Goal: Task Accomplishment & Management: Manage account settings

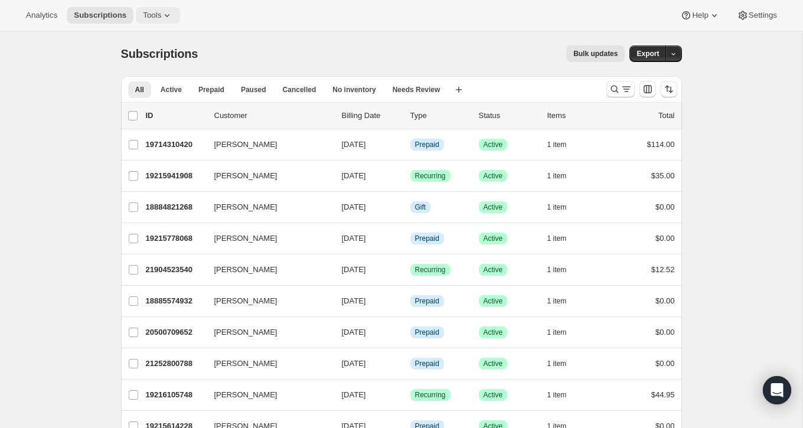
click at [150, 7] on button "Tools" at bounding box center [158, 15] width 44 height 17
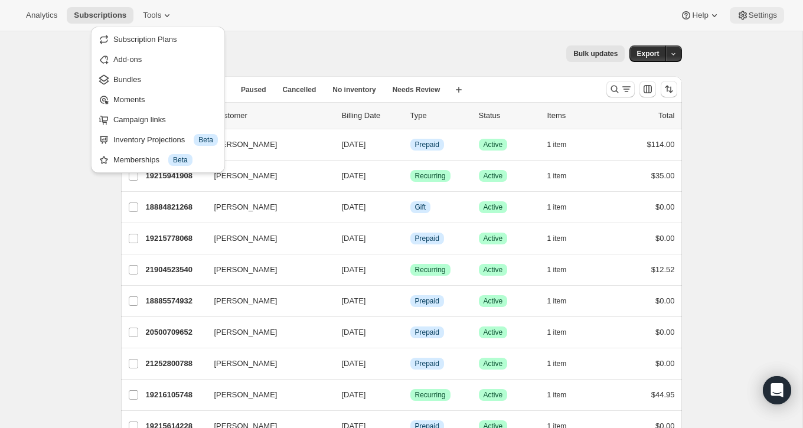
click at [745, 22] on button "Settings" at bounding box center [756, 15] width 54 height 17
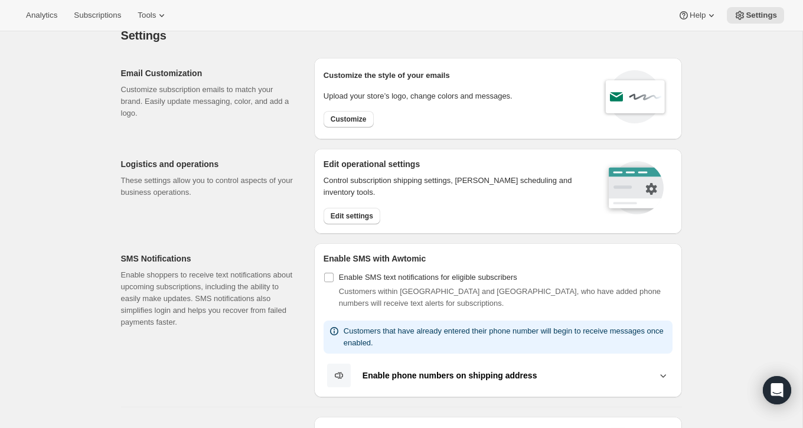
scroll to position [18, 0]
click at [148, 19] on span "Tools" at bounding box center [147, 15] width 18 height 9
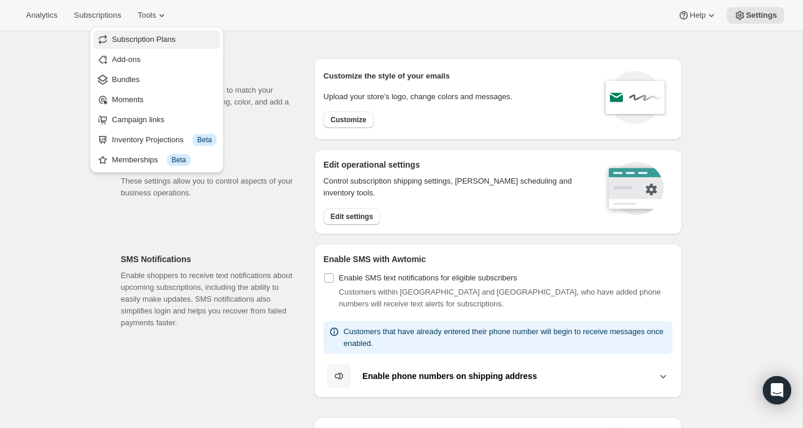
click at [145, 42] on span "Subscription Plans" at bounding box center [144, 39] width 64 height 9
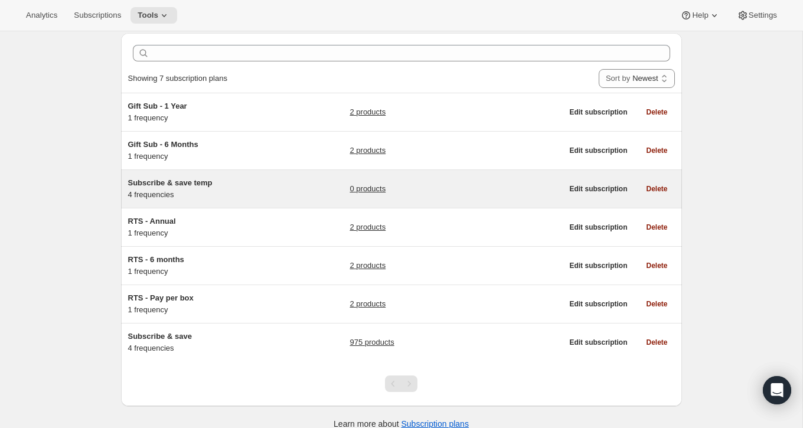
scroll to position [54, 0]
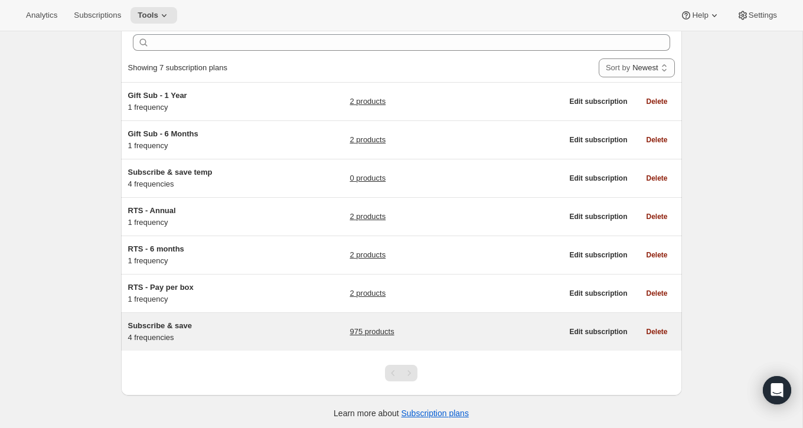
click at [174, 321] on span "Subscribe & save" at bounding box center [160, 325] width 64 height 9
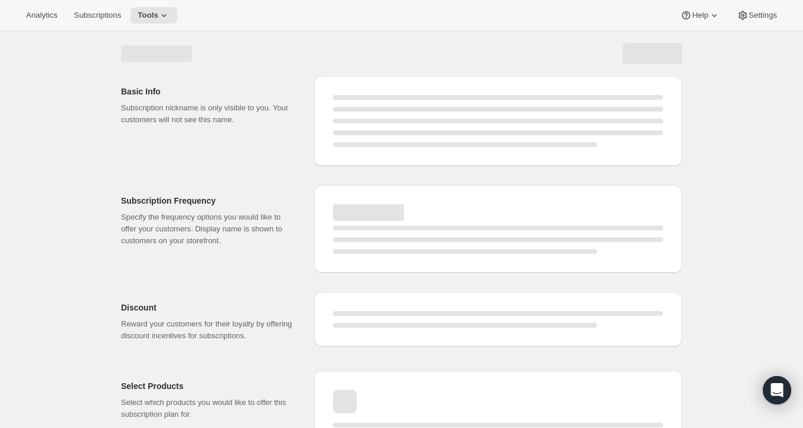
select select "WEEK"
select select "MONTH"
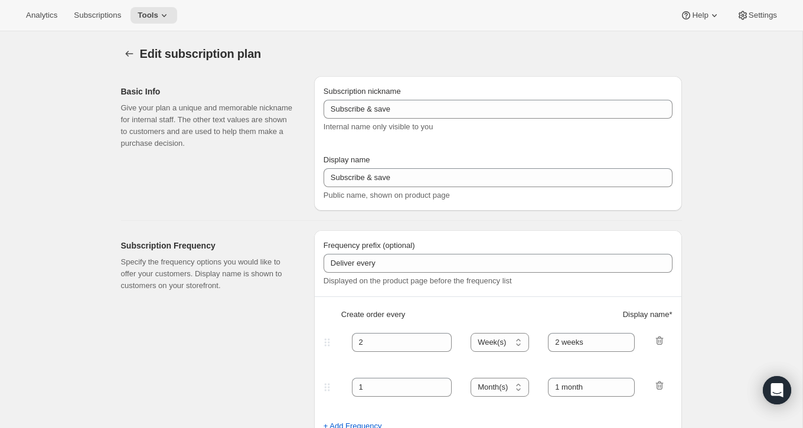
type input "Make it a routine"
type input "Deliver every:"
type input "1"
type input "1 week"
type input "2"
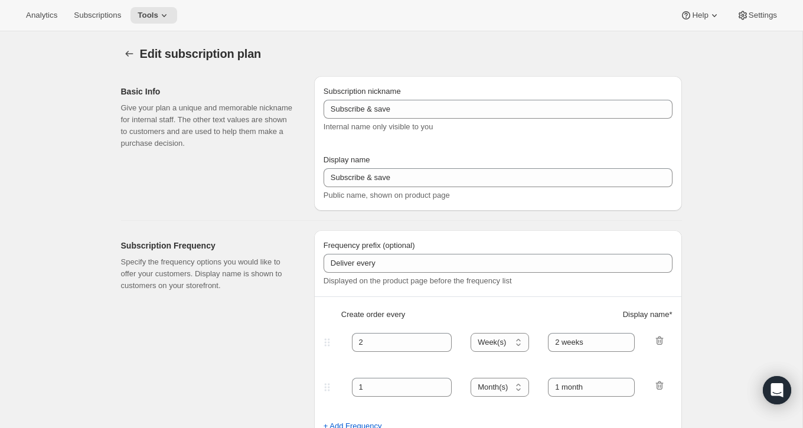
select select "WEEK"
type input "2 weeks"
type input "Put your fuel on autoship and save 20% on your first order and 5% on all future…"
select select "MONTH"
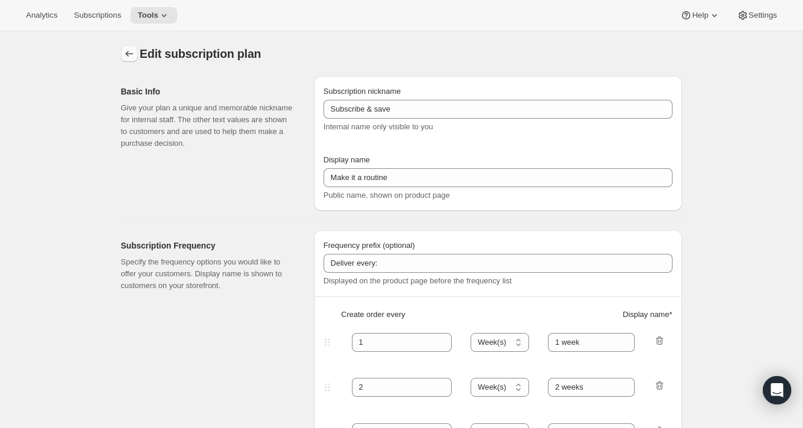
click at [126, 53] on icon "Subscription plans" at bounding box center [129, 54] width 8 height 6
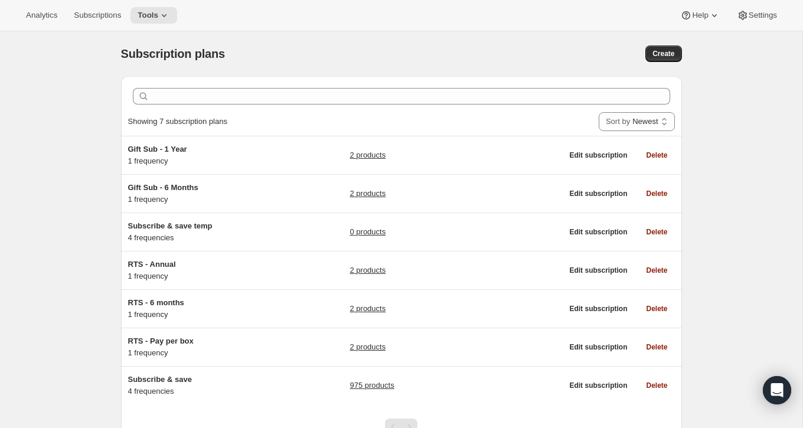
scroll to position [54, 0]
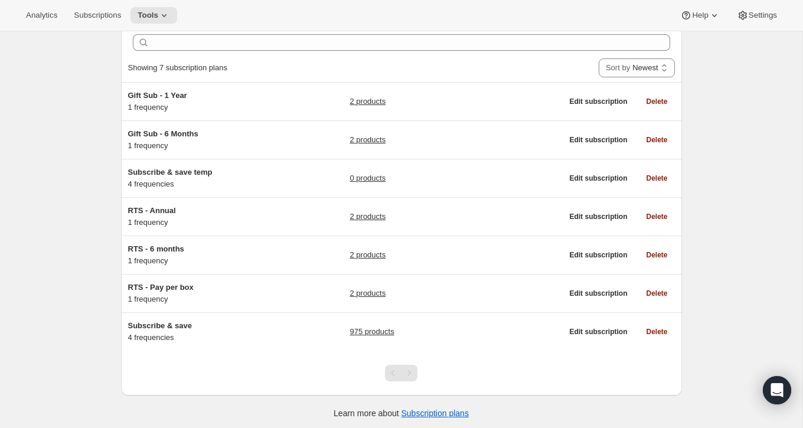
click at [410, 374] on div "Pagination" at bounding box center [409, 373] width 17 height 17
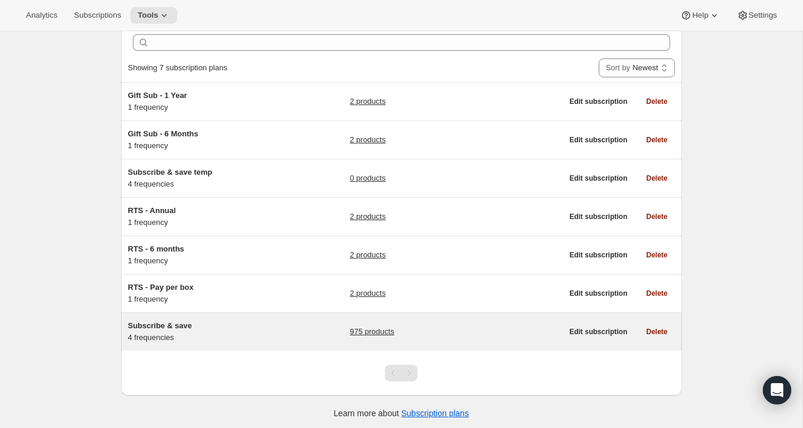
click at [186, 321] on span "Subscribe & save" at bounding box center [160, 325] width 64 height 9
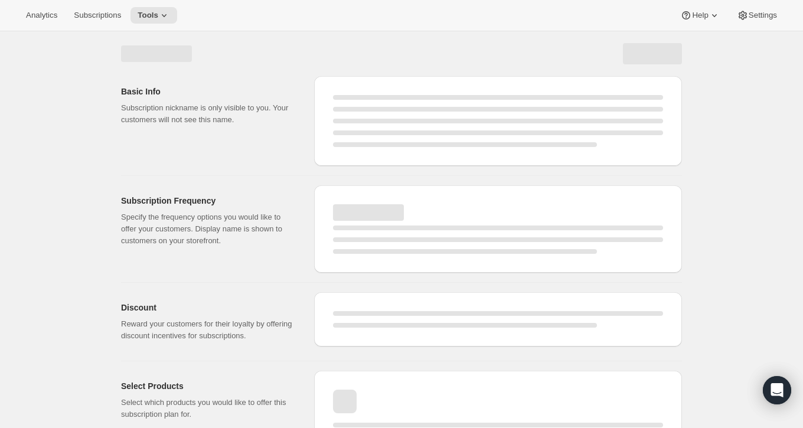
select select "WEEK"
select select "MONTH"
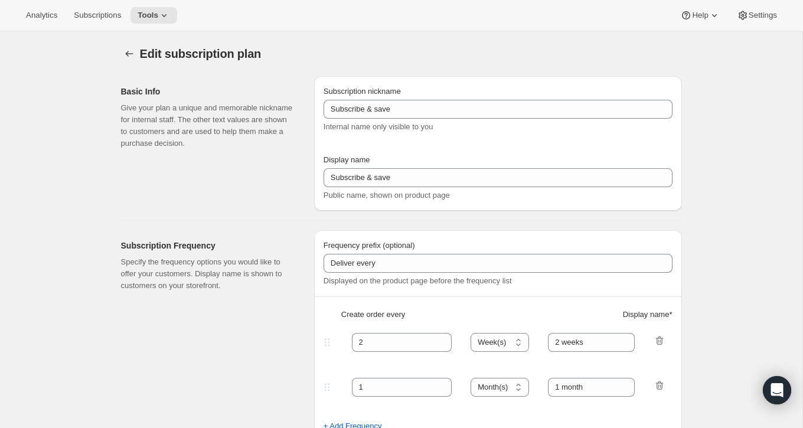
type input "Make it a routine"
type input "Deliver every:"
type input "1"
type input "1 week"
type input "2"
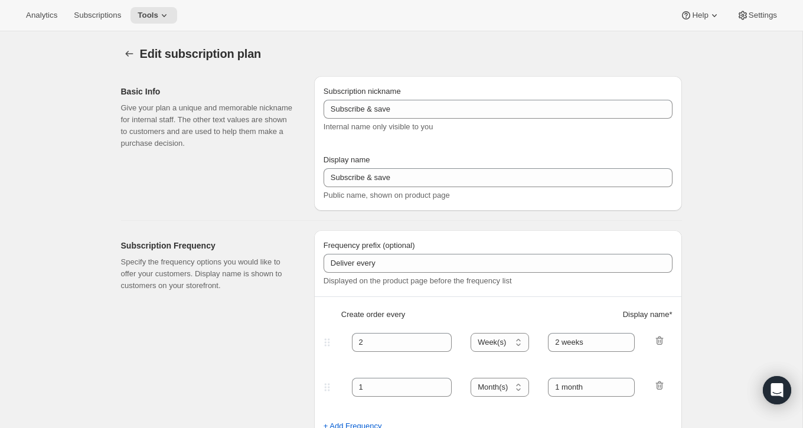
type input "2 weeks"
type input "Put your fuel on autoship and save 20% on your first order and 5% on all future…"
select select "MONTH"
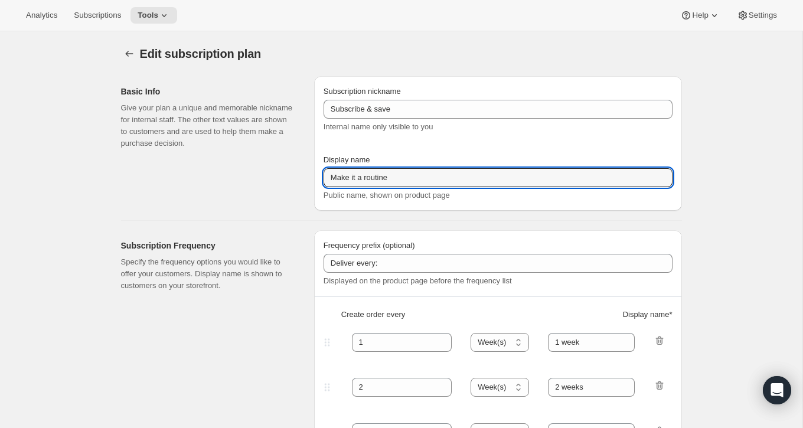
drag, startPoint x: 396, startPoint y: 176, endPoint x: 299, endPoint y: 176, distance: 97.4
click at [299, 176] on div "Basic Info Give your plan a unique and memorable nickname for internal staff. T…" at bounding box center [397, 139] width 570 height 144
click at [368, 172] on input "Autoship & save" at bounding box center [497, 177] width 349 height 19
type input "Autoship and save"
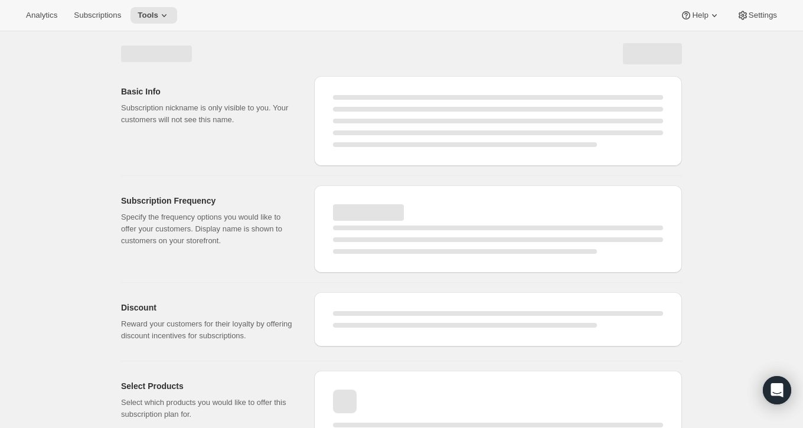
select select "WEEK"
select select "MONTH"
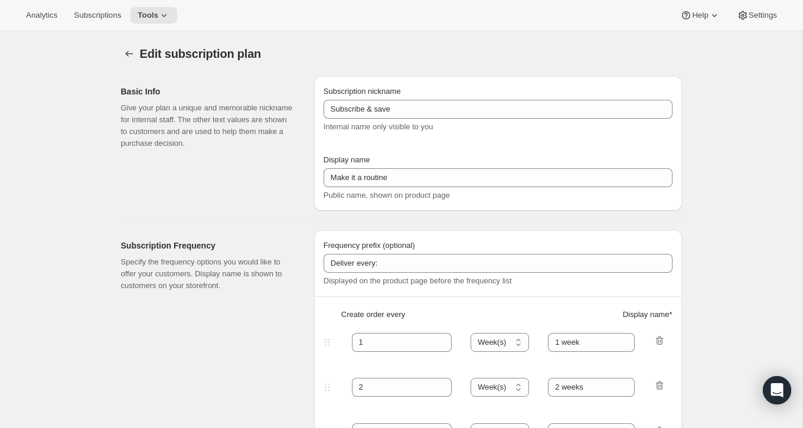
type input "Autoship and save"
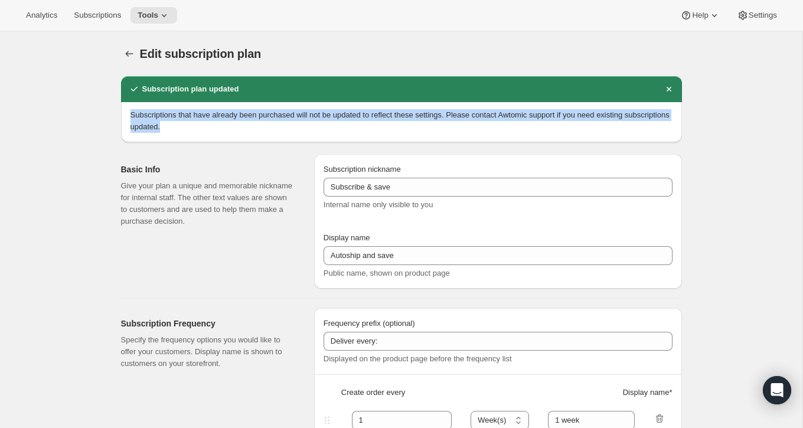
drag, startPoint x: 220, startPoint y: 125, endPoint x: 129, endPoint y: 118, distance: 91.1
click at [129, 118] on div "Subscriptions that have already been purchased will not be updated to reflect t…" at bounding box center [401, 122] width 561 height 40
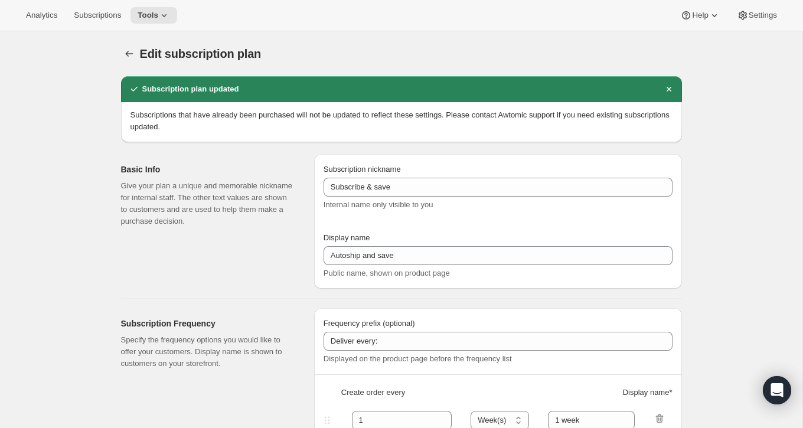
click at [243, 150] on div "Basic Info Give your plan a unique and memorable nickname for internal staff. T…" at bounding box center [397, 217] width 570 height 144
